Goal: Task Accomplishment & Management: Manage account settings

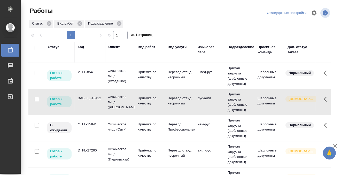
click at [99, 75] on div "BAB_FL-16422" at bounding box center [90, 71] width 25 height 5
click at [96, 74] on div "V_FL-854" at bounding box center [90, 71] width 25 height 5
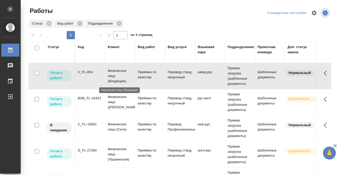
click at [96, 74] on div "V_FL-854" at bounding box center [90, 71] width 25 height 5
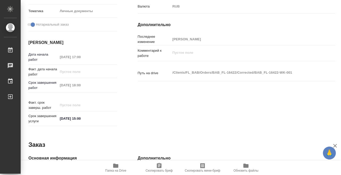
scroll to position [276, 0]
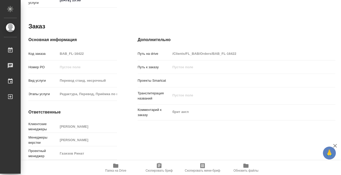
click at [116, 169] on span "Папка на Drive" at bounding box center [115, 171] width 21 height 4
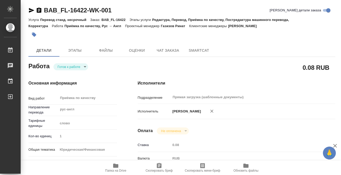
scroll to position [0, 0]
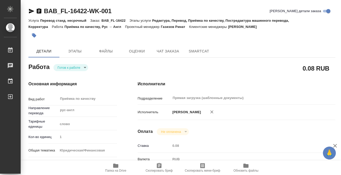
click at [32, 35] on icon "button" at bounding box center [33, 35] width 5 height 5
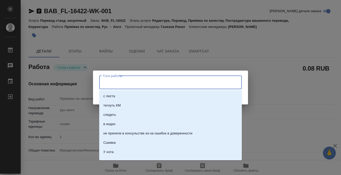
click at [129, 86] on input "Тэги работы" at bounding box center [165, 82] width 128 height 9
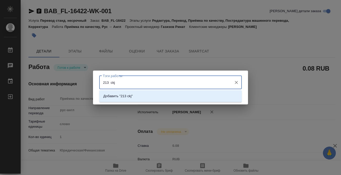
type input "213 ckjd"
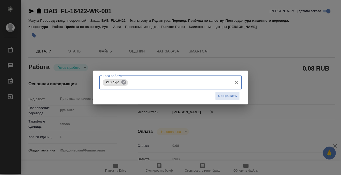
click at [125, 82] on icon at bounding box center [123, 82] width 5 height 5
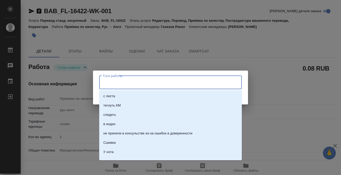
click at [125, 83] on input "Тэги работы" at bounding box center [165, 82] width 128 height 9
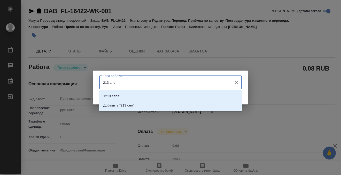
type input "213 слов"
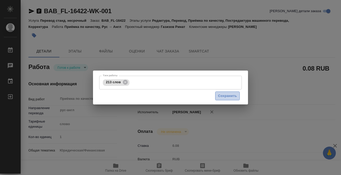
click at [221, 96] on span "Сохранить" at bounding box center [227, 96] width 19 height 6
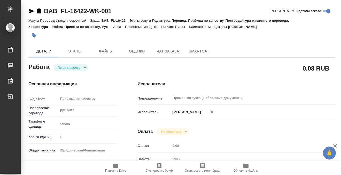
type input "readyForWork"
type input "рус-англ"
type input "5a8b1489cc6b4906c91bfd90"
type input "1"
type input "yr-fn"
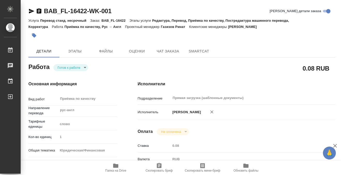
type input "5a8b8b956a9677013d343cfe"
checkbox input "true"
type input "[DATE] 17:00"
type input "[DATE] 18:00"
type input "[DATE] 15:00"
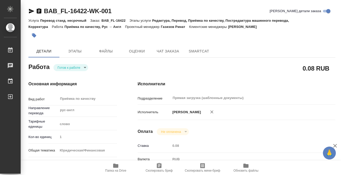
type input "Прямая загрузка (шаблонные документы)"
type input "notPayed"
type input "0.08"
type input "RUB"
type input "[PERSON_NAME]"
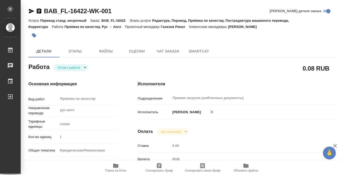
type input "BAB_FL-16422"
type input "Перевод станд. несрочный"
type input "Редактура, Перевод, Приёмка по качеству, Постредактура машинного перевода, Корр…"
type input "[PERSON_NAME]"
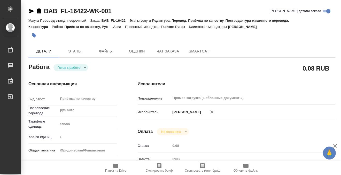
type input "/Clients/FL_BAB/Orders/BAB_FL-16422"
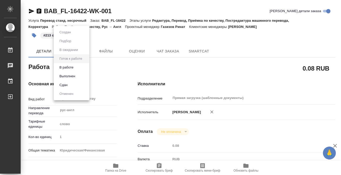
click at [70, 65] on body "🙏 .cls-1 fill:#fff; AWATERA Kobzeva [PERSON_NAME] 0 Чаты График Выйти BAB_FL-16…" at bounding box center [170, 87] width 341 height 175
click at [72, 76] on button "Выполнен" at bounding box center [67, 76] width 19 height 6
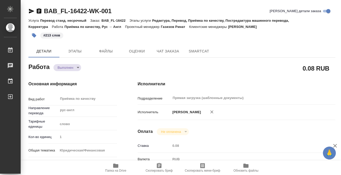
type textarea "x"
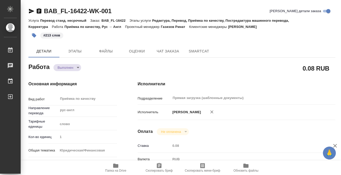
type textarea "x"
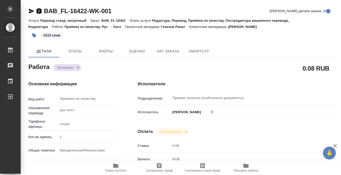
click at [40, 10] on icon "button" at bounding box center [39, 10] width 5 height 5
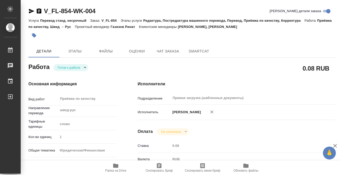
type textarea "x"
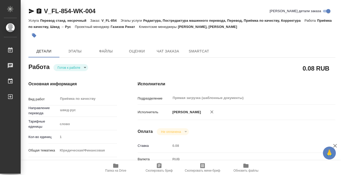
type textarea "x"
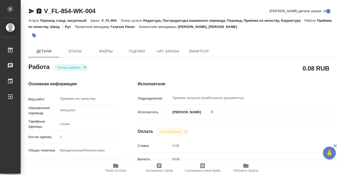
type textarea "x"
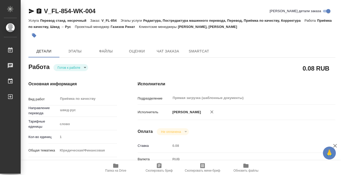
type textarea "x"
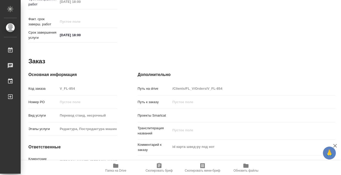
scroll to position [276, 0]
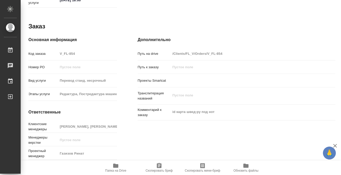
click at [116, 165] on icon "button" at bounding box center [115, 165] width 5 height 4
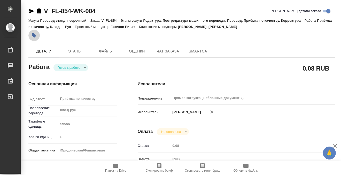
click at [36, 35] on icon "button" at bounding box center [33, 35] width 5 height 5
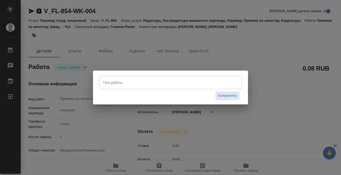
click at [158, 85] on input "Тэги работы" at bounding box center [165, 82] width 128 height 9
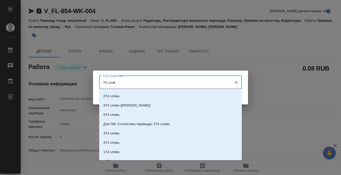
type input "74 слова"
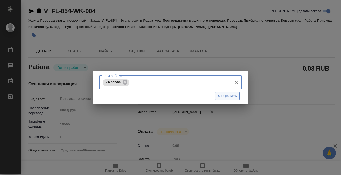
click at [235, 94] on span "Сохранить" at bounding box center [227, 96] width 19 height 6
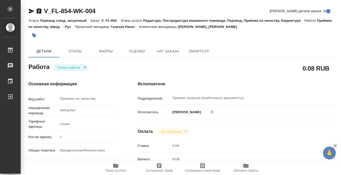
click at [82, 64] on body "🙏 .cls-1 fill:#fff; AWATERA Kobzeva Elizaveta Работы 0 Чаты График Выйти V_FL-8…" at bounding box center [170, 87] width 341 height 175
type input "readyForWork"
type textarea "Приёмка по качеству"
type textarea "x"
type input "швед-рус"
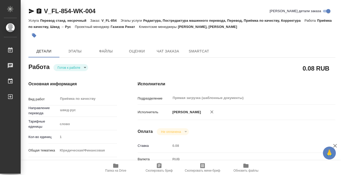
type input "5a8b1489cc6b4906c91bfd90"
type input "1"
type input "yr-fn"
type input "5a8b8b956a9677013d343cfe"
checkbox input "true"
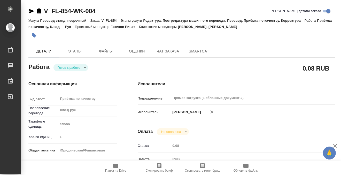
type input "[DATE] 17:00"
type input "[DATE] 18:00"
type input "Прямая загрузка (шаблонные документы)"
type input "notPayed"
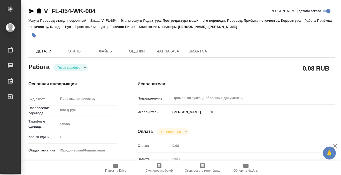
type input "0.08"
type input "RUB"
type input "[PERSON_NAME]"
type textarea "x"
type textarea "/Clients/FL_V/Orders/V_FL-854/Corrected/V_FL-854-WK-004"
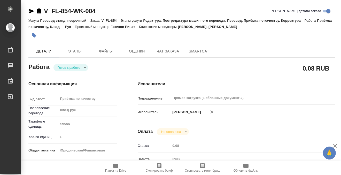
type textarea "x"
type input "V_FL-854"
type input "Перевод станд. несрочный"
type input "Редактура, Постредактура машинного перевода, Перевод, Приёмка по качеству, Корр…"
type input "Касымов Тимур, Шульгина Анна"
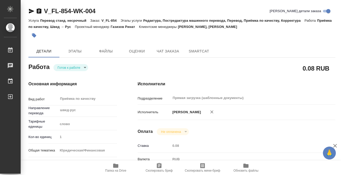
type input "/Clients/FL_V/Orders/V_FL-854"
type textarea "x"
type textarea "id карта швед-ру под нот"
type textarea "x"
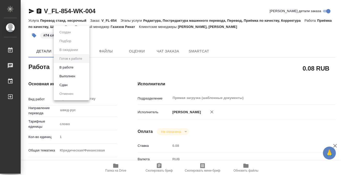
type textarea "x"
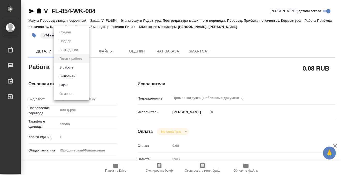
click at [72, 35] on button "Выполнен" at bounding box center [65, 32] width 14 height 6
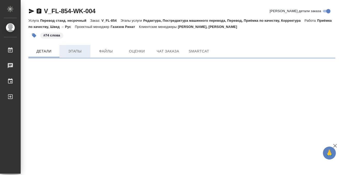
click at [79, 53] on span "Этапы" at bounding box center [74, 51] width 25 height 6
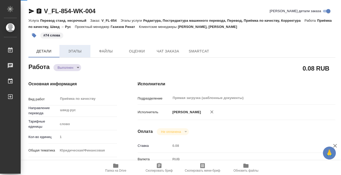
type textarea "x"
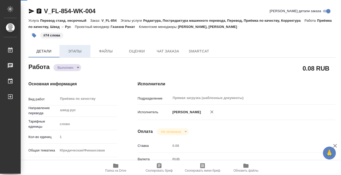
type textarea "x"
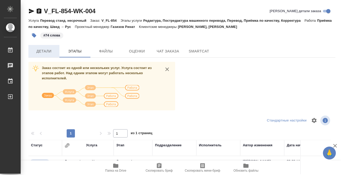
click at [43, 52] on span "Детали" at bounding box center [43, 51] width 25 height 6
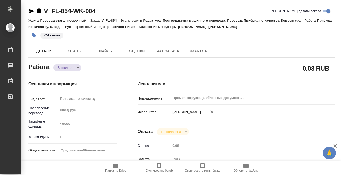
type textarea "x"
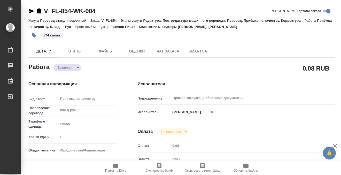
type textarea "x"
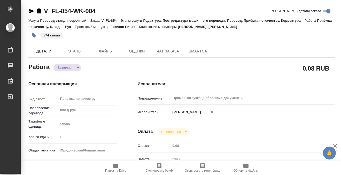
type textarea "x"
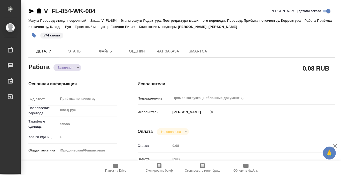
click at [38, 10] on icon "button" at bounding box center [39, 10] width 5 height 5
